Goal: Task Accomplishment & Management: Complete application form

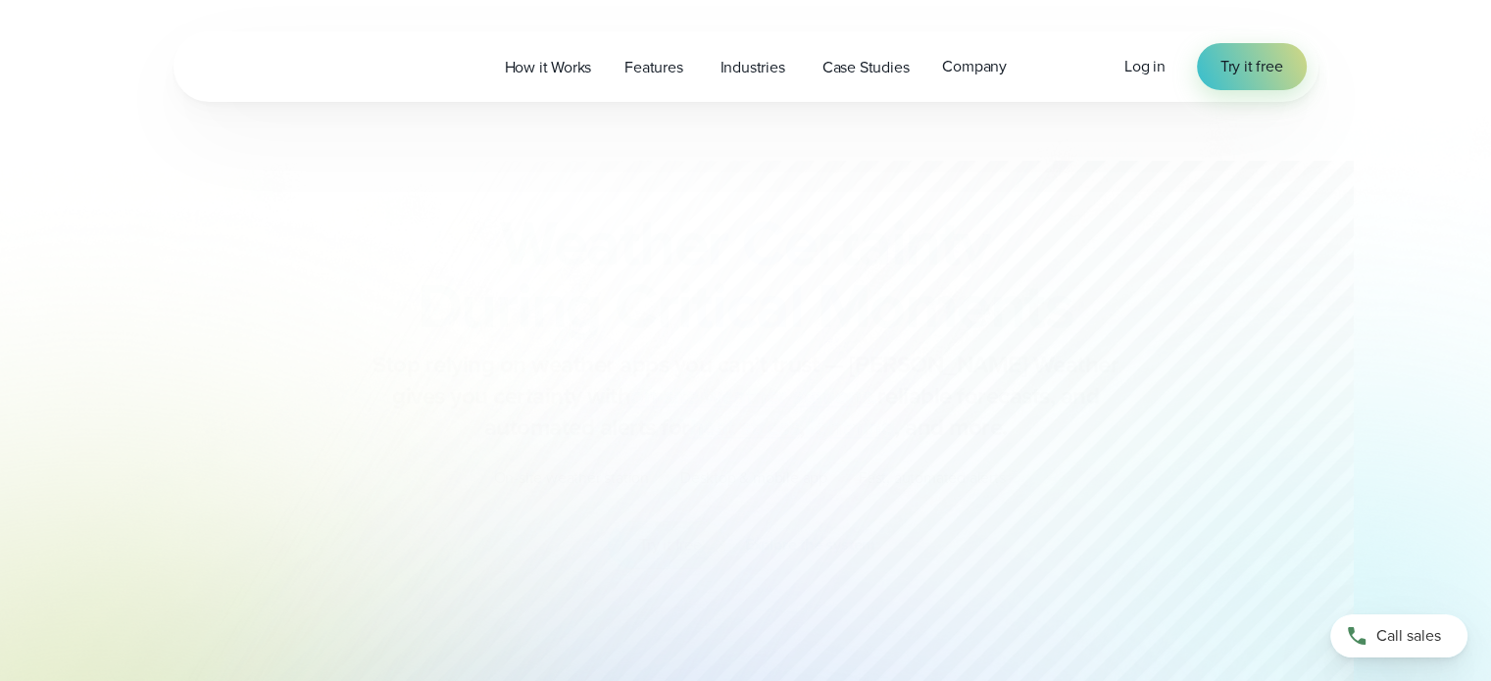
click at [1154, 78] on div "Log in Try it free" at bounding box center [1215, 66] width 182 height 47
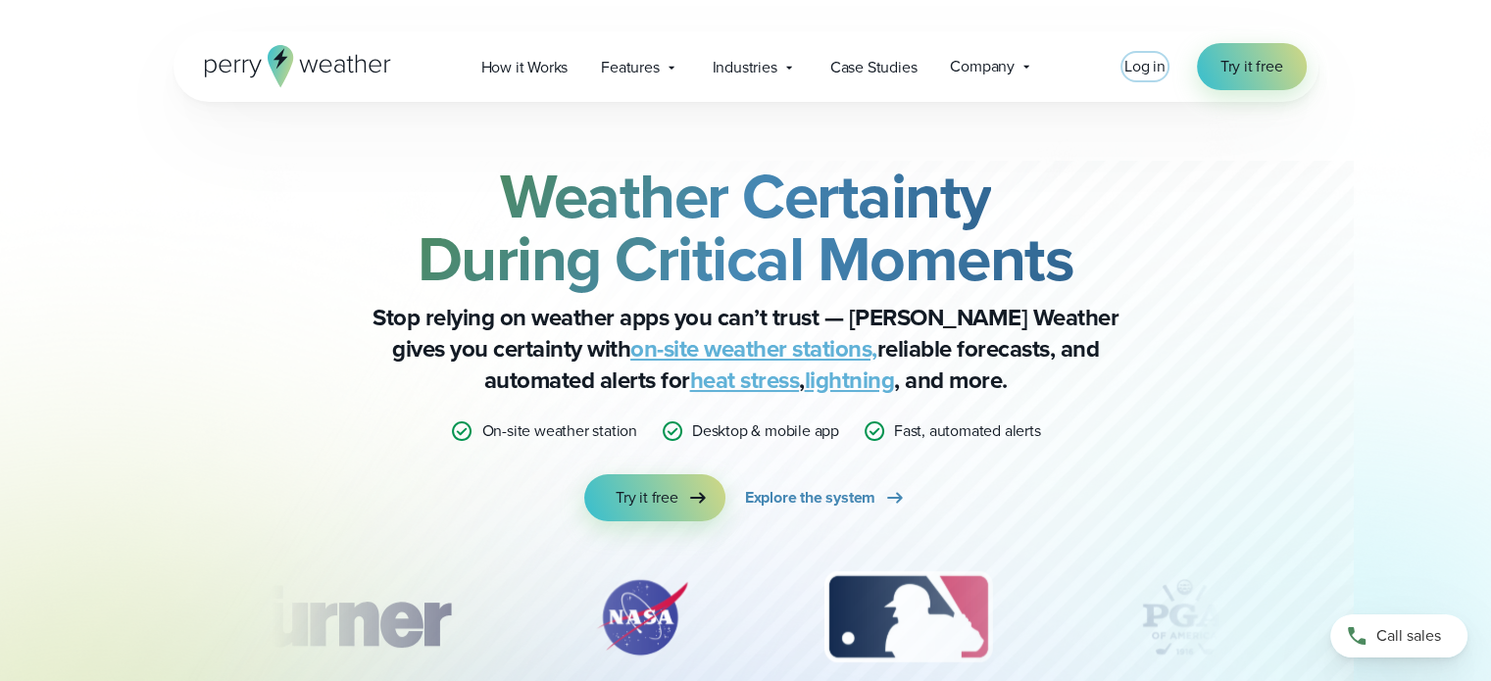
click at [1146, 73] on span "Log in" at bounding box center [1144, 66] width 41 height 23
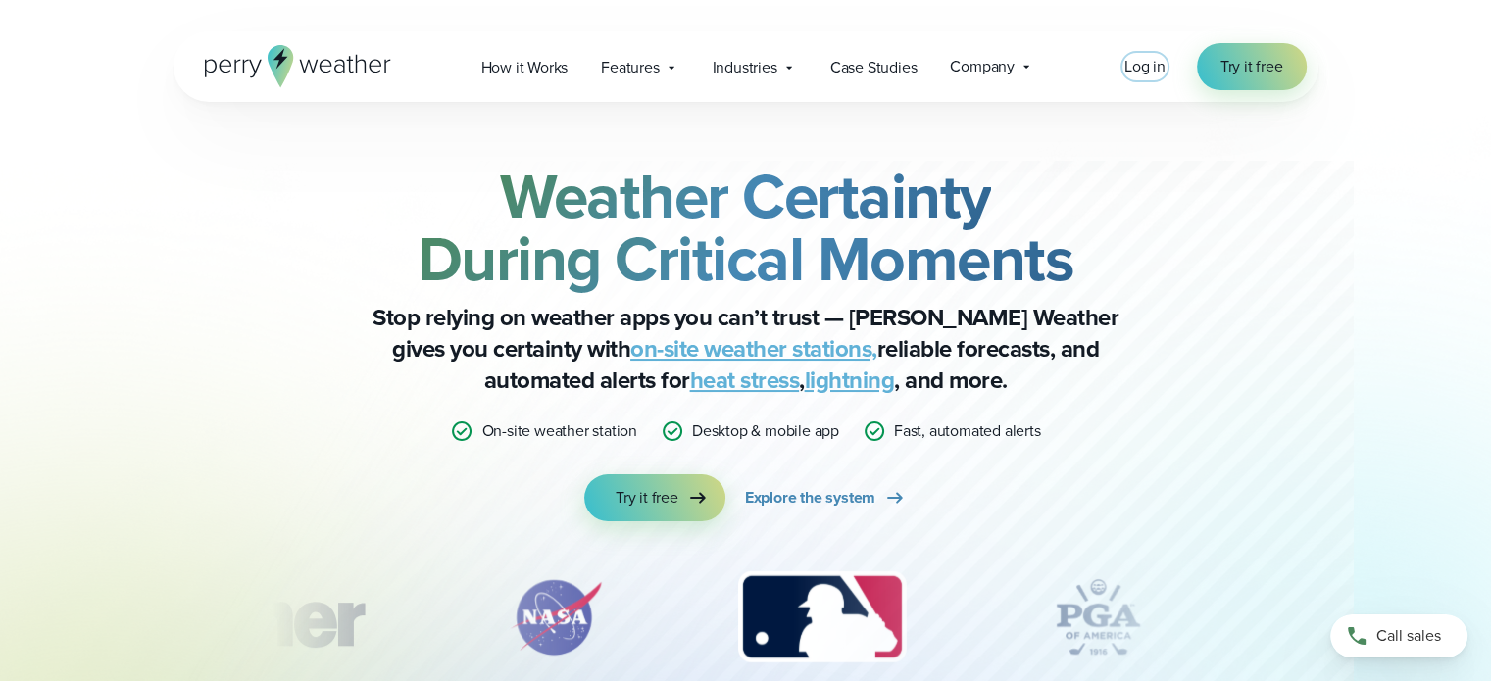
click at [1149, 62] on span "Log in" at bounding box center [1144, 66] width 41 height 23
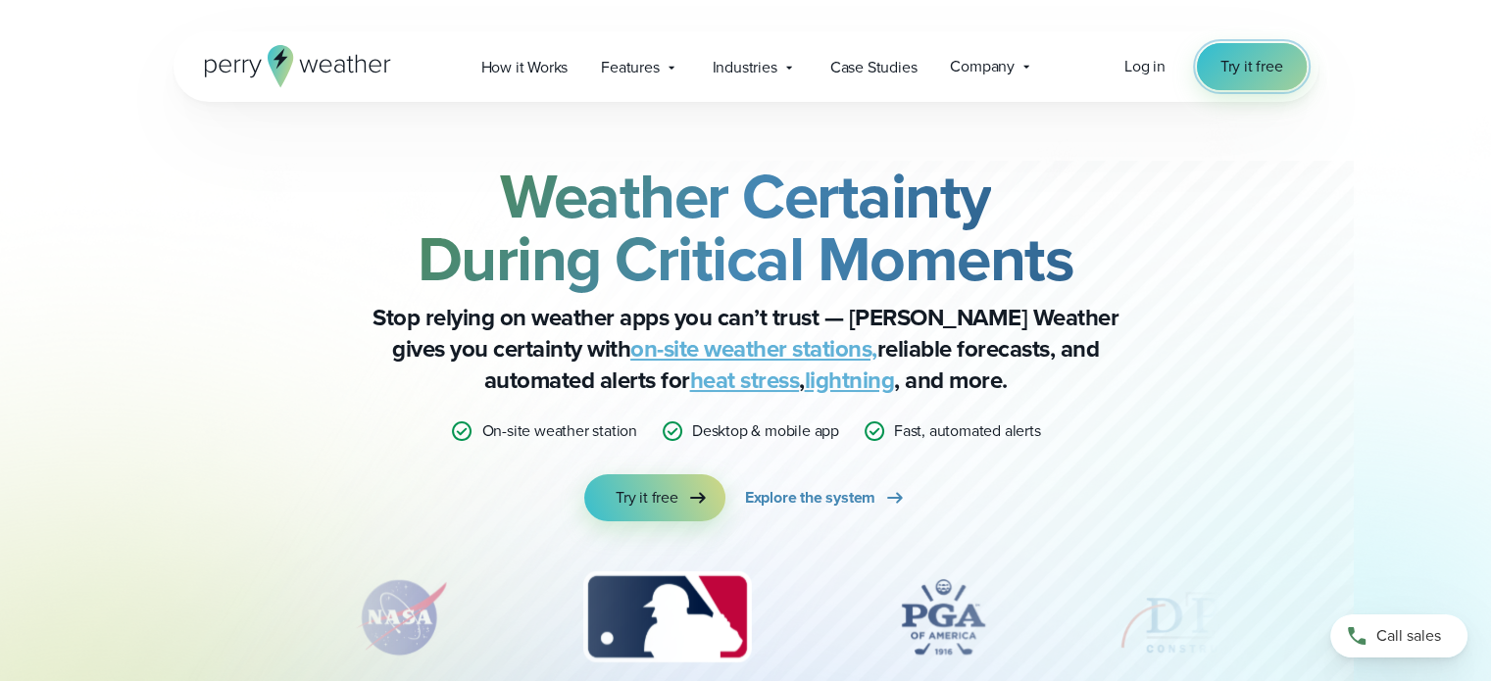
click at [1266, 70] on span "Try it free" at bounding box center [1251, 67] width 63 height 24
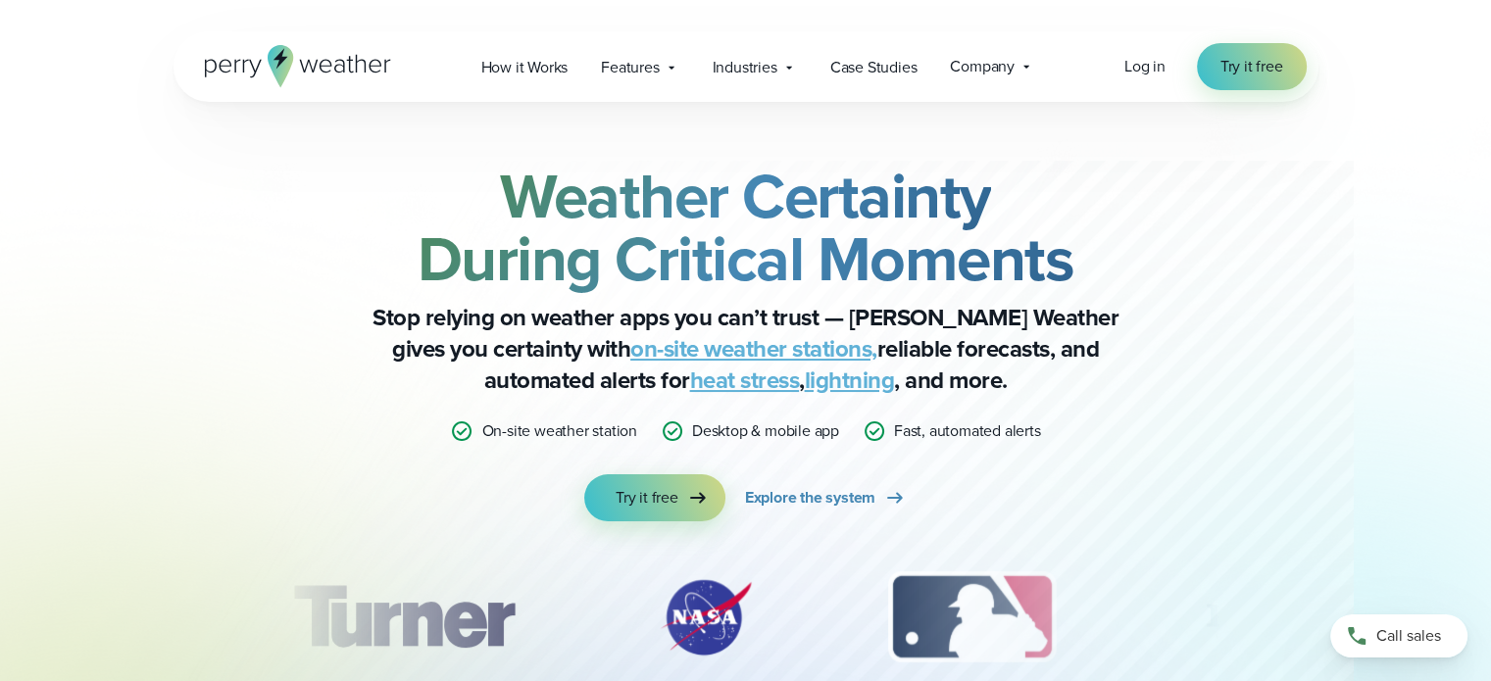
click at [1147, 81] on div "Log in Try it free" at bounding box center [1215, 66] width 182 height 47
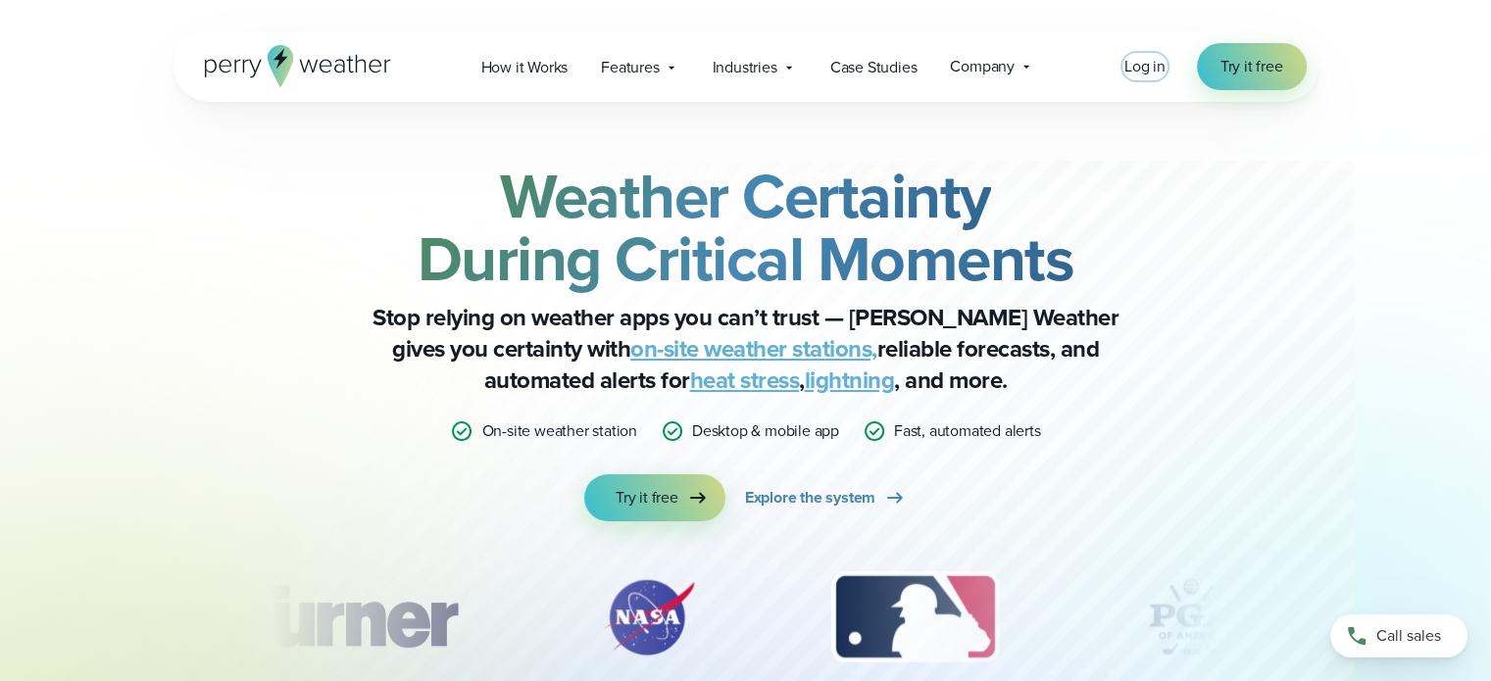
click at [1149, 69] on span "Log in" at bounding box center [1144, 66] width 41 height 23
